Goal: Task Accomplishment & Management: Use online tool/utility

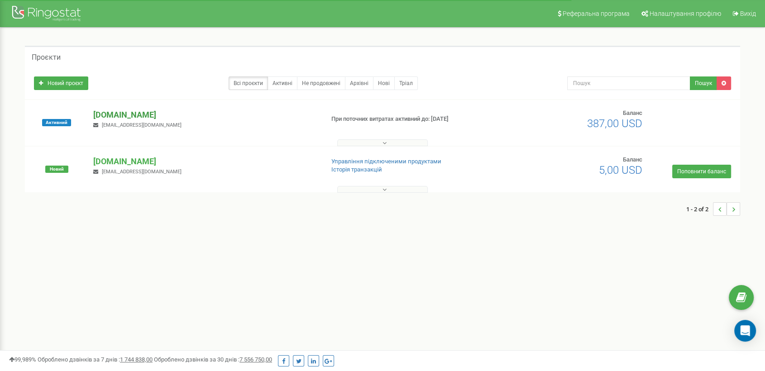
click at [137, 116] on p "[DOMAIN_NAME]" at bounding box center [204, 115] width 223 height 12
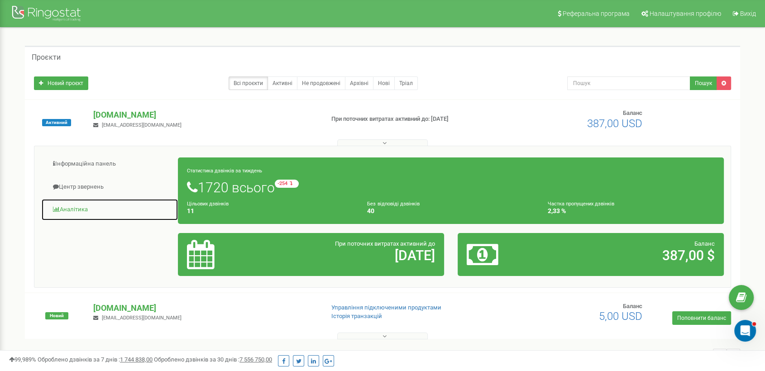
click at [68, 208] on link "Аналiтика" at bounding box center [109, 210] width 137 height 22
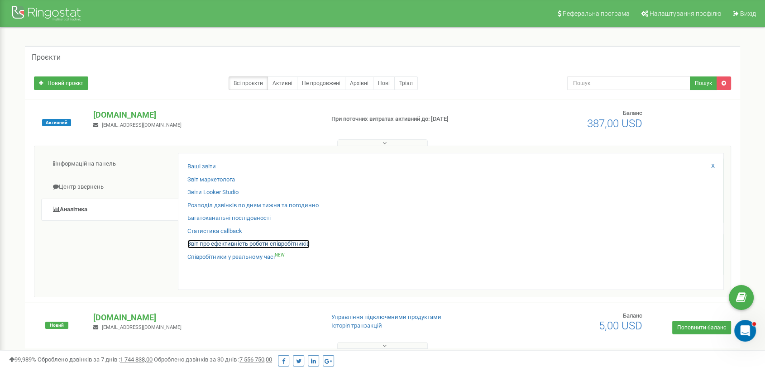
click at [266, 241] on link "Звіт про ефективність роботи співробітників" at bounding box center [248, 244] width 122 height 9
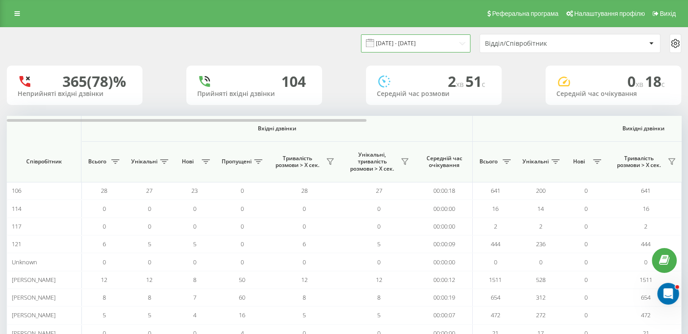
click at [427, 42] on input "[DATE] - [DATE]" at bounding box center [416, 43] width 110 height 18
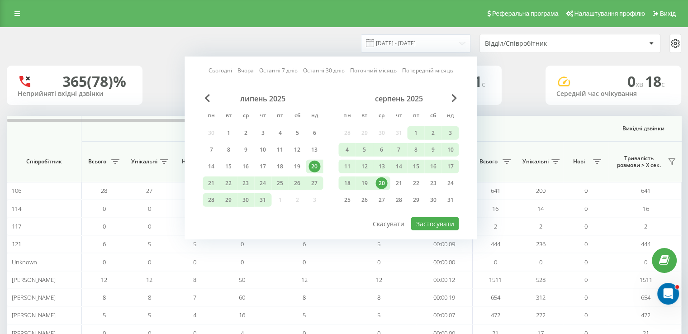
click at [381, 182] on div "20" at bounding box center [382, 183] width 12 height 12
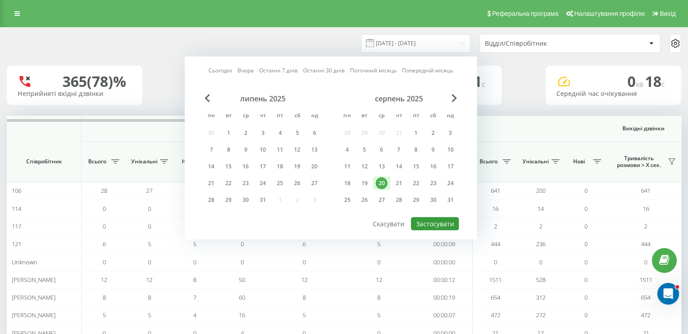
click at [441, 226] on button "Застосувати" at bounding box center [435, 223] width 48 height 13
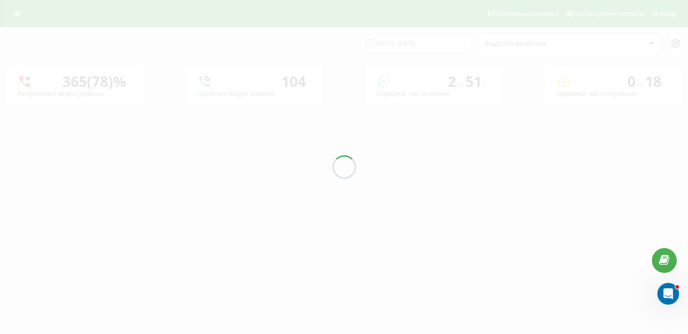
type input "20.08.2025 - 20.08.2025"
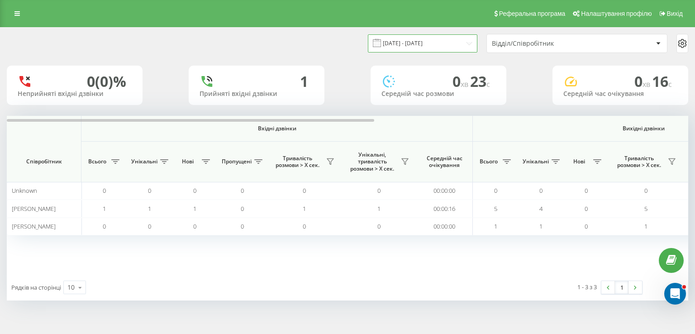
click at [426, 42] on input "20.08.2025 - 20.08.2025" at bounding box center [423, 43] width 110 height 18
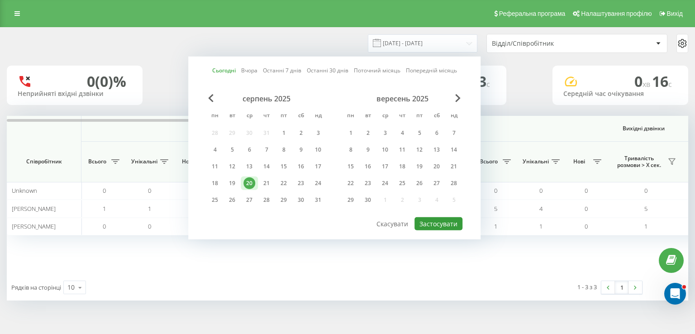
click at [446, 218] on button "Застосувати" at bounding box center [439, 223] width 48 height 13
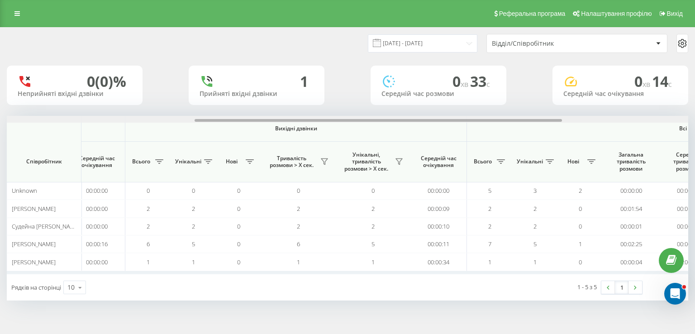
scroll to position [0, 356]
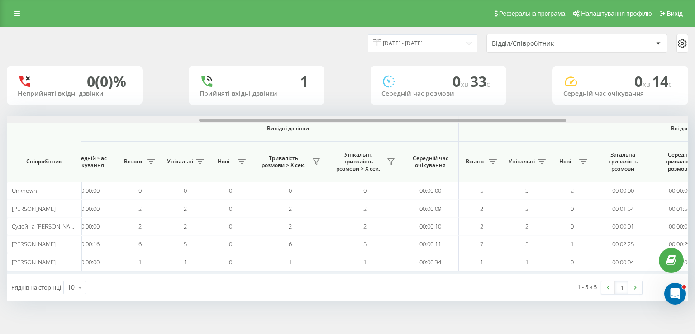
drag, startPoint x: 357, startPoint y: 120, endPoint x: 336, endPoint y: 55, distance: 68.6
click at [549, 147] on div "Вхідні дзвінки Вихідні дзвінки Всі дзвінки Співробітник Всього Унікальні Нові П…" at bounding box center [348, 195] width 682 height 158
